Goal: Task Accomplishment & Management: Use online tool/utility

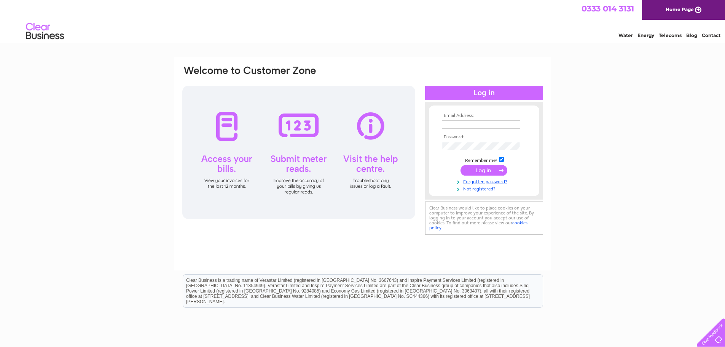
type input "[EMAIL_ADDRESS][DOMAIN_NAME]"
click at [479, 169] on input "submit" at bounding box center [483, 170] width 47 height 11
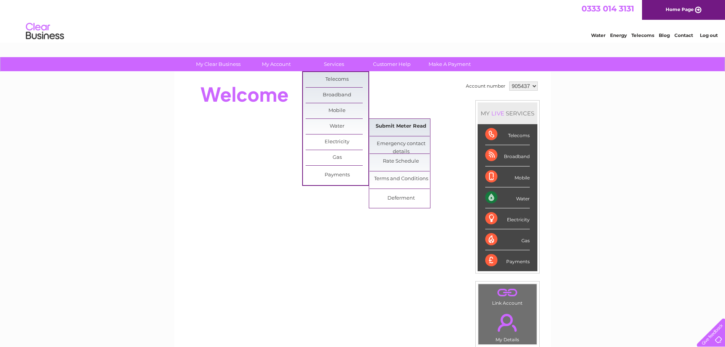
click at [381, 124] on link "Submit Meter Read" at bounding box center [400, 126] width 63 height 15
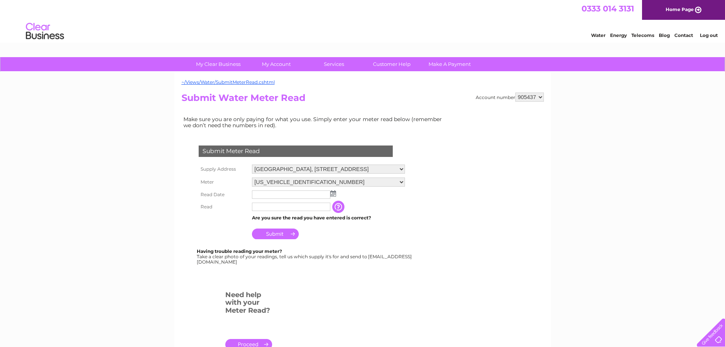
click at [333, 194] on img at bounding box center [333, 193] width 6 height 6
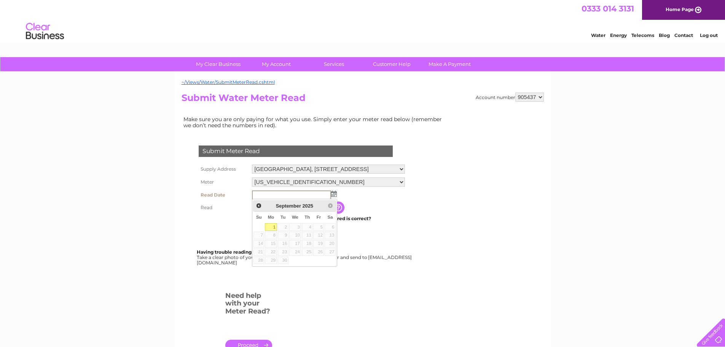
click at [274, 228] on link "1" at bounding box center [271, 227] width 12 height 8
type input "2025/09/01"
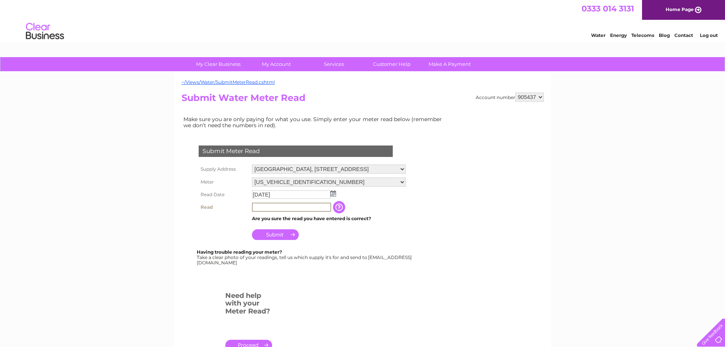
drag, startPoint x: 273, startPoint y: 209, endPoint x: 279, endPoint y: 207, distance: 6.3
click at [273, 209] on input "text" at bounding box center [291, 206] width 79 height 9
type input "04939"
click at [275, 234] on input "Submit" at bounding box center [275, 234] width 47 height 11
